Goal: Check status: Check status

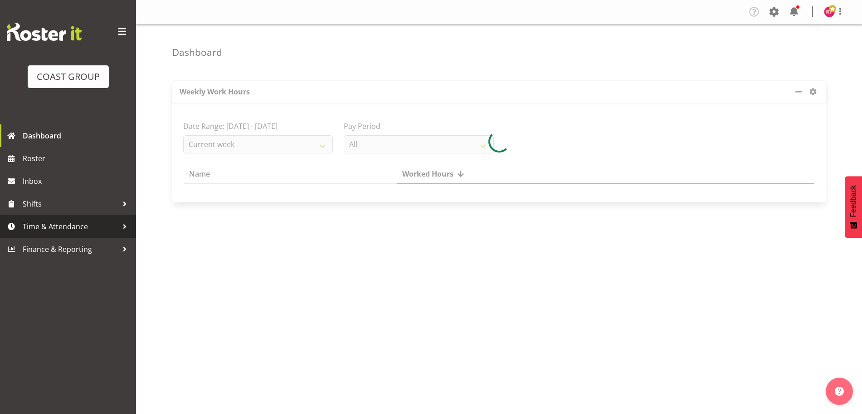
click at [63, 227] on span "Time & Attendance" at bounding box center [70, 227] width 95 height 14
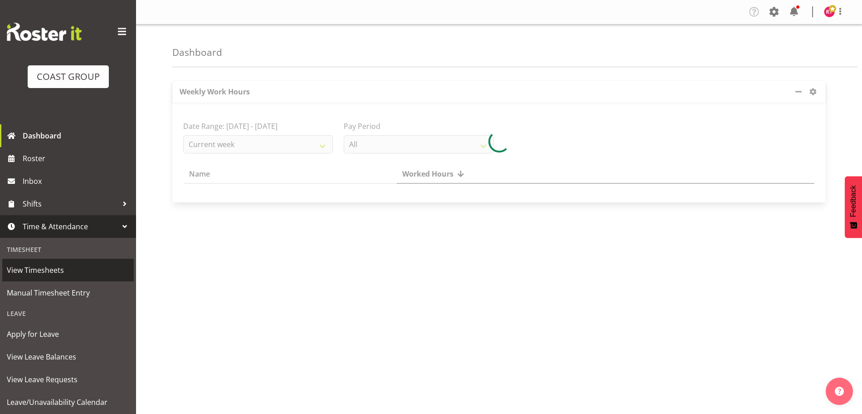
click at [60, 275] on span "View Timesheets" at bounding box center [68, 270] width 122 height 14
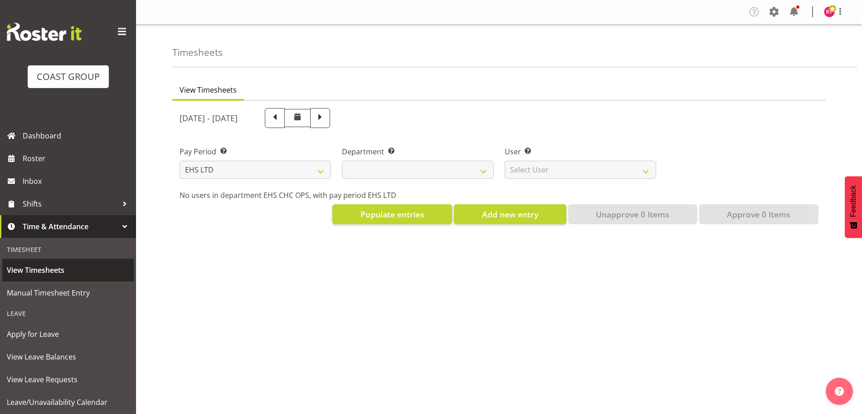
select select "7"
select select
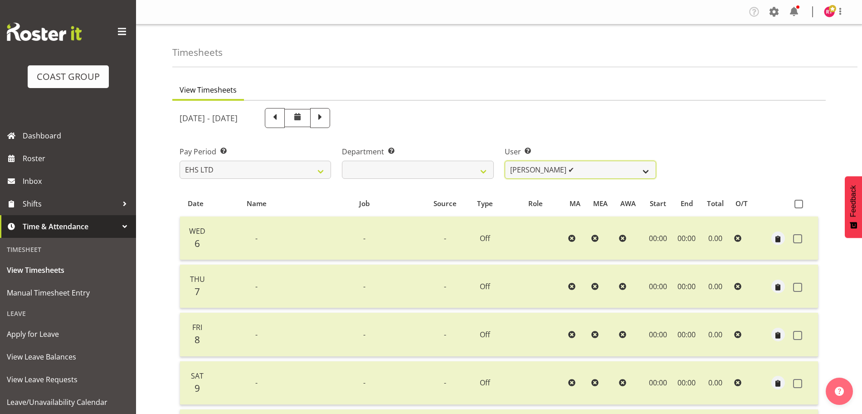
click at [548, 170] on select "Aminio Fonongaloa-Lolohea ✔ David Wiseman ✔ George Unsworth ✔ Keegan Thomas ✔ M…" at bounding box center [580, 170] width 151 height 18
click at [505, 161] on select "Aminio Fonongaloa-Lolohea ✔ David Wiseman ✔ George Unsworth ✔ Keegan Thomas ✔ M…" at bounding box center [580, 170] width 151 height 18
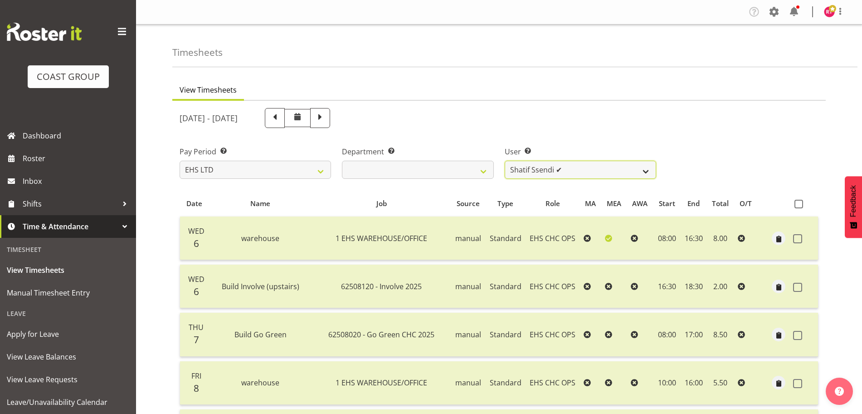
click at [530, 175] on select "Aminio Fonongaloa-Lolohea ✔ David Wiseman ✔ George Unsworth ✔ Keegan Thomas ✔ M…" at bounding box center [580, 170] width 151 height 18
click at [505, 161] on select "Aminio Fonongaloa-Lolohea ✔ David Wiseman ✔ George Unsworth ✔ Keegan Thomas ✔ M…" at bounding box center [580, 170] width 151 height 18
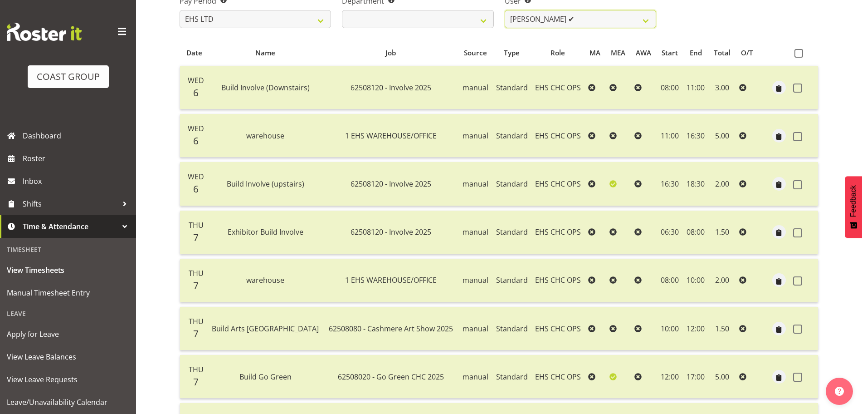
scroll to position [11, 0]
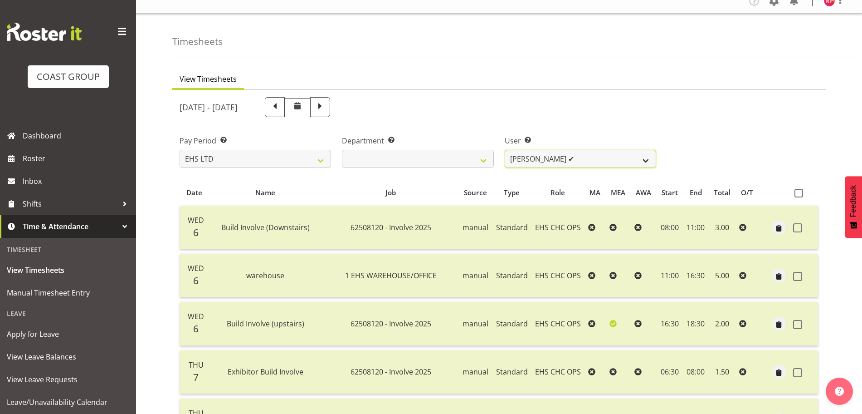
click at [621, 154] on select "Aminio Fonongaloa-Lolohea ✔ David Wiseman ✔ George Unsworth ✔ Keegan Thomas ✔ M…" at bounding box center [580, 159] width 151 height 18
click at [505, 150] on select "Aminio Fonongaloa-Lolohea ✔ David Wiseman ✔ George Unsworth ✔ Keegan Thomas ✔ M…" at bounding box center [580, 159] width 151 height 18
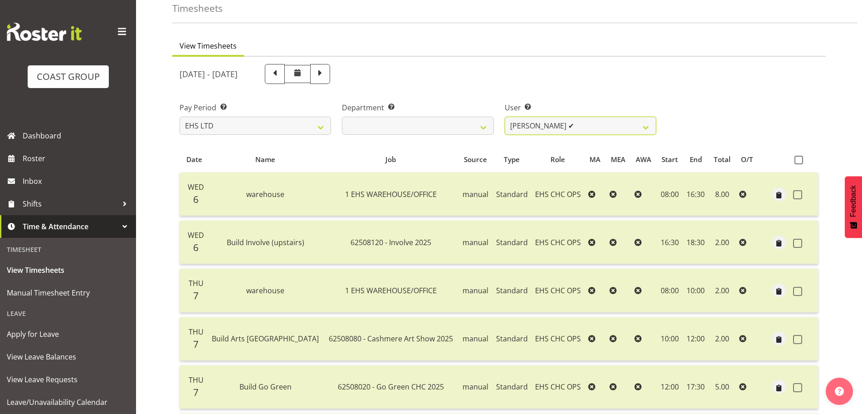
scroll to position [0, 0]
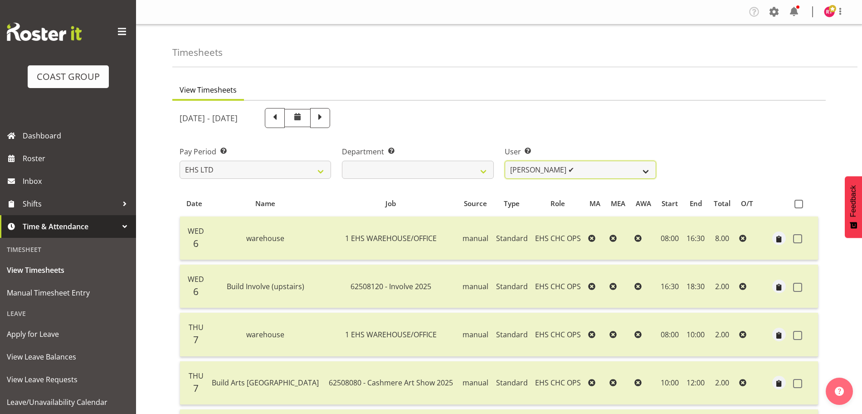
click at [585, 173] on select "Aminio Fonongaloa-Lolohea ✔ David Wiseman ✔ George Unsworth ✔ Keegan Thomas ✔ M…" at bounding box center [580, 170] width 151 height 18
click at [505, 161] on select "Aminio Fonongaloa-Lolohea ✔ David Wiseman ✔ George Unsworth ✔ Keegan Thomas ✔ M…" at bounding box center [580, 170] width 151 height 18
click at [580, 172] on select "Aminio Fonongaloa-Lolohea ✔ David Wiseman ✔ George Unsworth ✔ Keegan Thomas ✔ M…" at bounding box center [580, 170] width 151 height 18
select select "11387"
click at [505, 161] on select "Aminio Fonongaloa-Lolohea ✔ David Wiseman ✔ George Unsworth ✔ Keegan Thomas ✔ M…" at bounding box center [580, 170] width 151 height 18
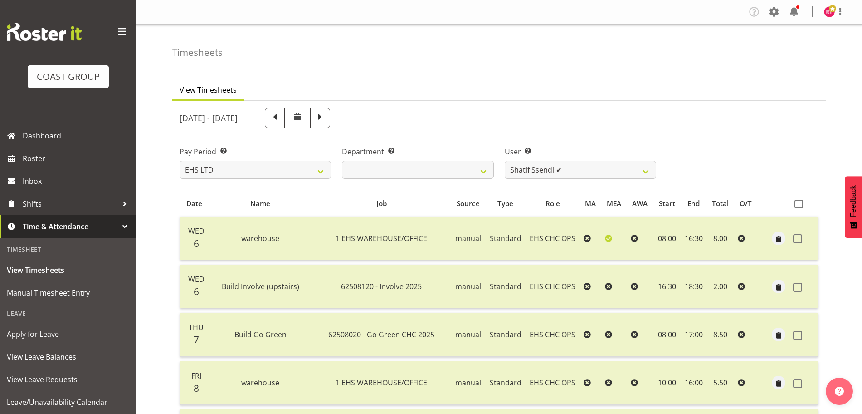
click at [835, 20] on div "Tasks Jobs Employees Profile Log Out" at bounding box center [499, 12] width 726 height 24
click at [832, 12] on span at bounding box center [832, 8] width 7 height 7
click at [806, 50] on link "Log Out" at bounding box center [802, 47] width 87 height 16
